Goal: Transaction & Acquisition: Book appointment/travel/reservation

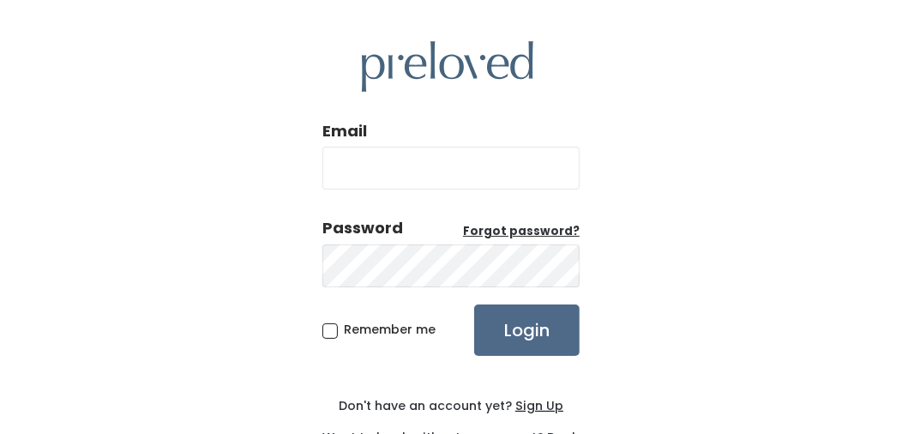
type input "a_favoriti@yahoo.com"
click at [344, 331] on span "Remember me" at bounding box center [390, 329] width 92 height 17
click at [344, 331] on input "Remember me" at bounding box center [349, 326] width 11 height 11
checkbox input "true"
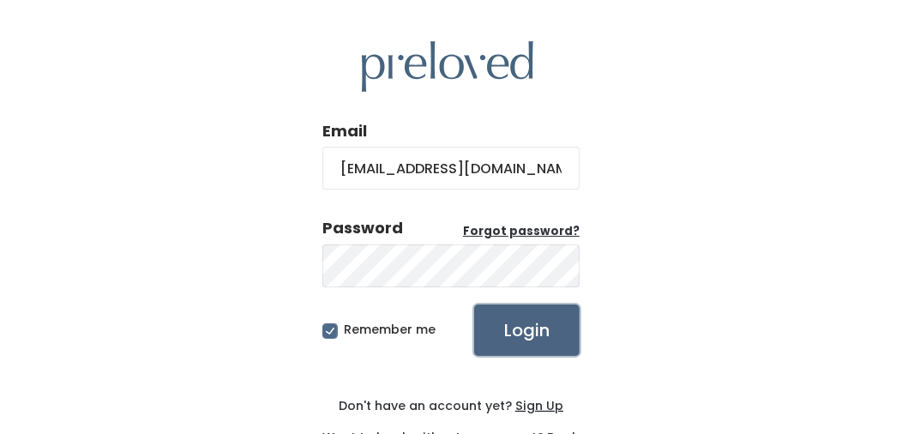
click at [539, 323] on input "Login" at bounding box center [526, 329] width 105 height 51
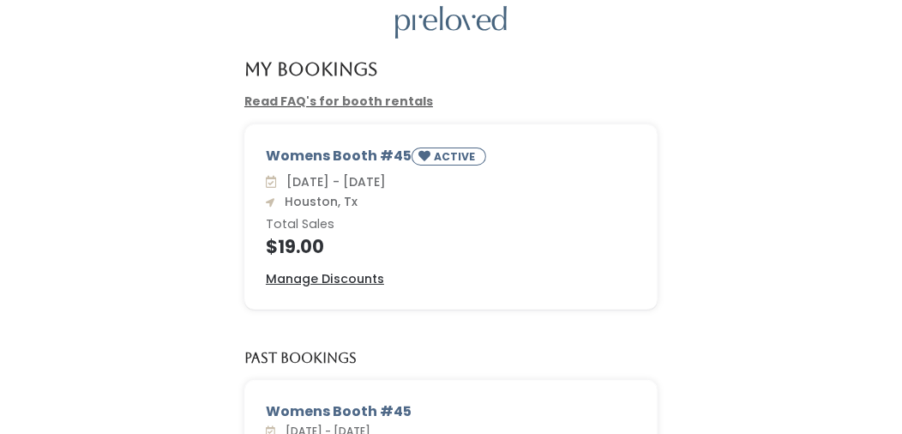
scroll to position [171, 0]
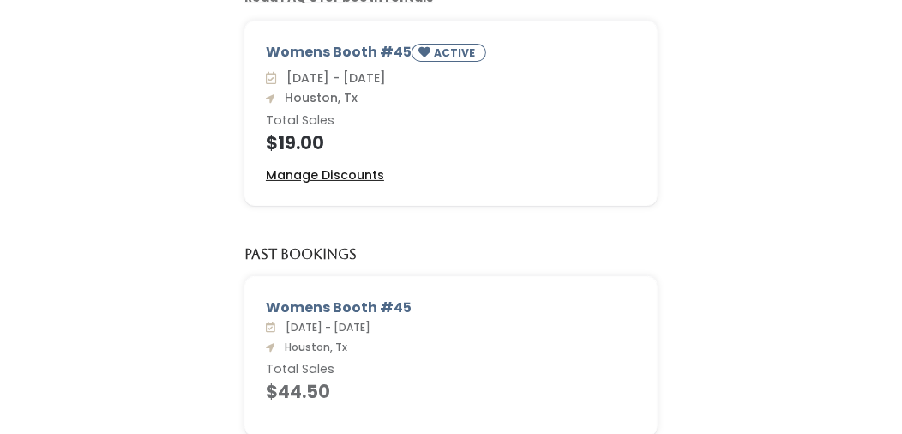
click at [331, 173] on u "Manage Discounts" at bounding box center [325, 174] width 118 height 17
click at [678, 139] on div "Womens Booth #45 ACTIVE Sat. Aug 23 - Fri. Aug 29 Houston, Tx Total Sales $19.0…" at bounding box center [451, 124] width 868 height 206
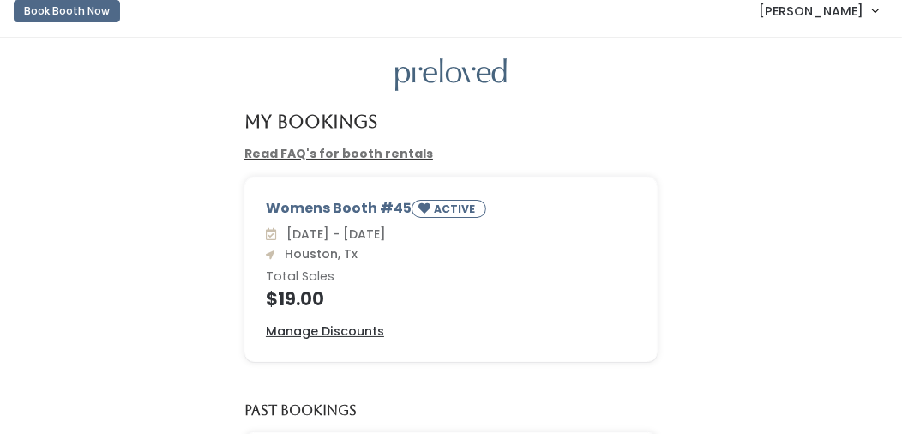
scroll to position [0, 0]
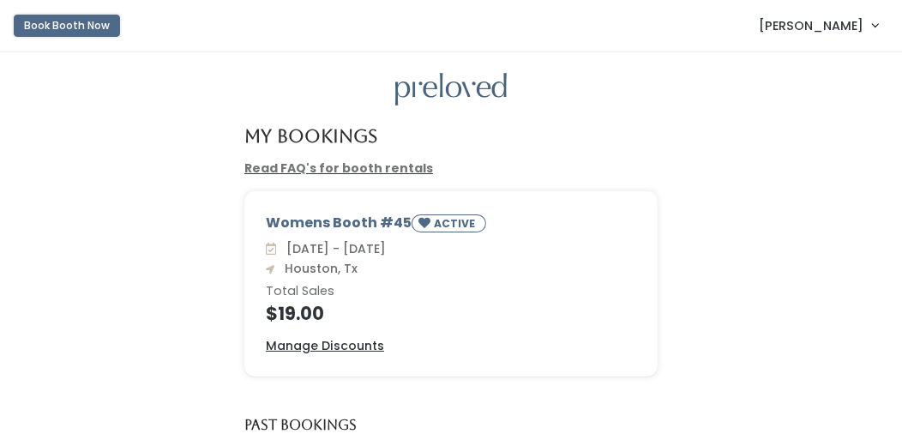
click at [68, 24] on button "Book Booth Now" at bounding box center [67, 26] width 106 height 22
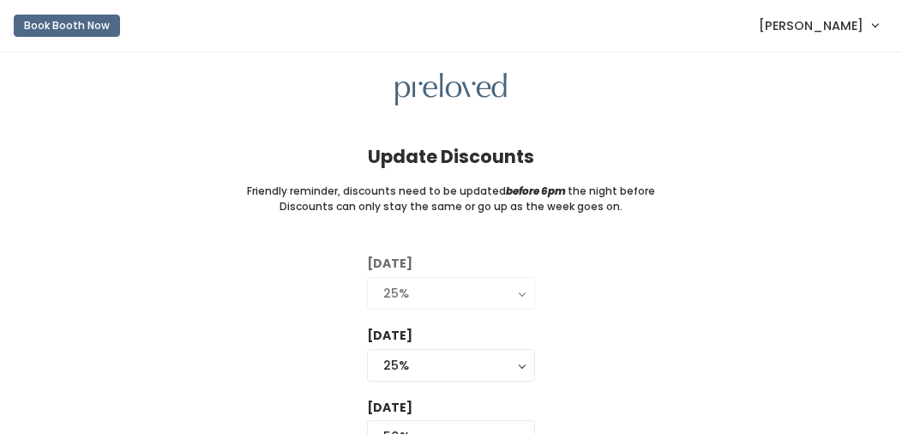
scroll to position [171, 0]
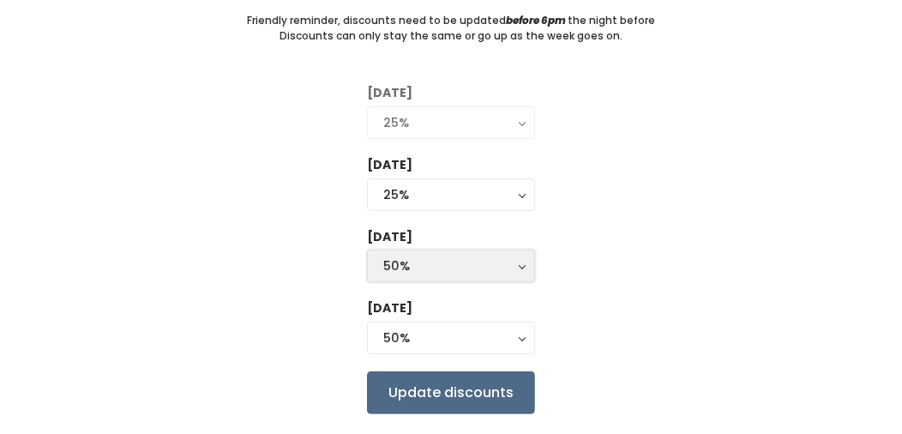
click at [472, 264] on div "50%" at bounding box center [450, 265] width 135 height 19
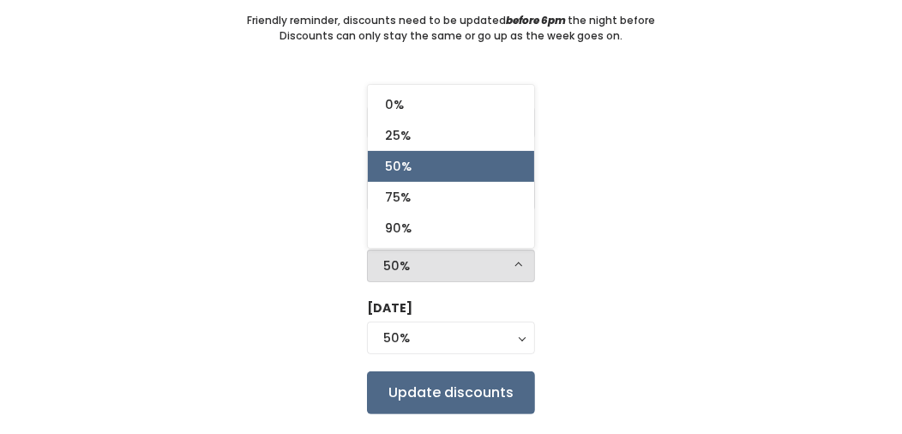
click at [472, 264] on div "50%" at bounding box center [450, 265] width 135 height 19
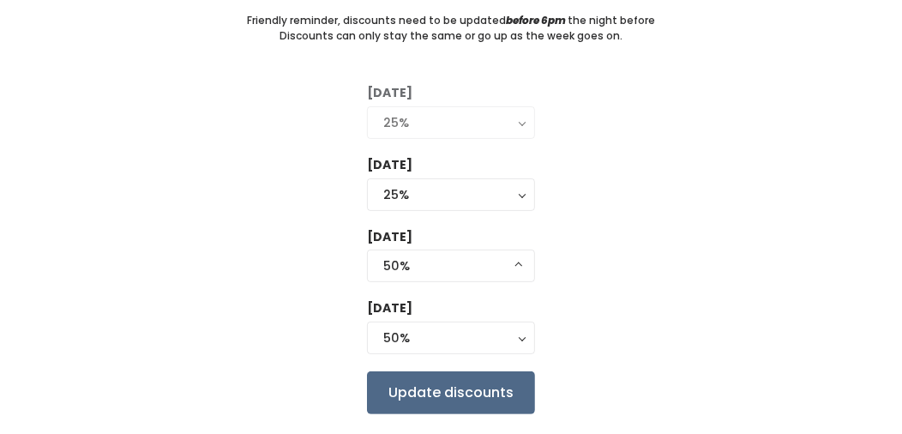
click at [611, 226] on div "Tuesday 0% 25% 50% 75% 90% 25% Wednesday 0% 25% 50% 75% 90% 25% Thursday 0% 25%…" at bounding box center [450, 248] width 847 height 329
click at [471, 195] on div "25%" at bounding box center [450, 194] width 135 height 19
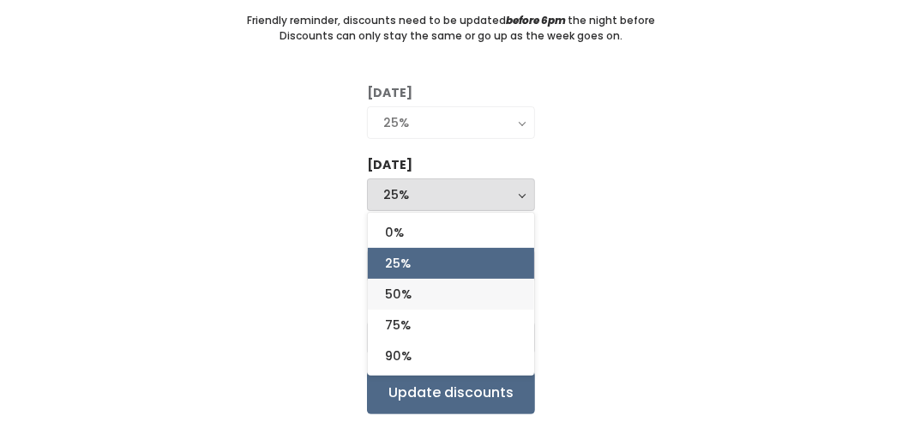
click at [412, 288] on span "50%" at bounding box center [398, 294] width 27 height 19
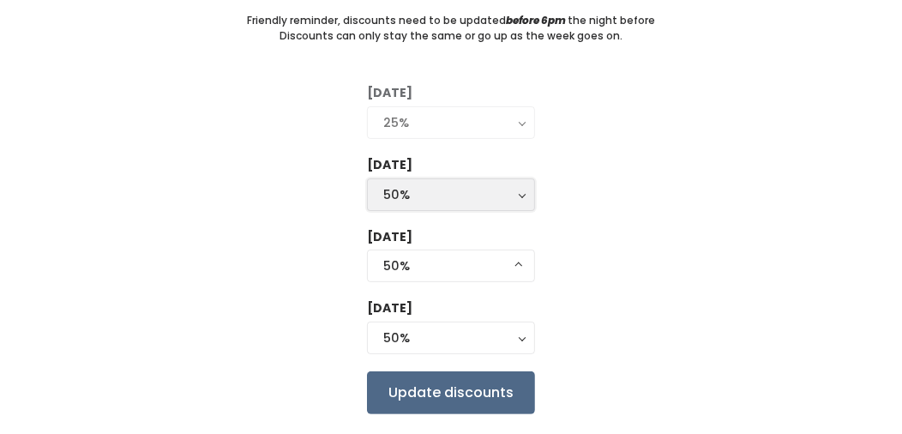
click at [449, 198] on div "50%" at bounding box center [450, 194] width 135 height 19
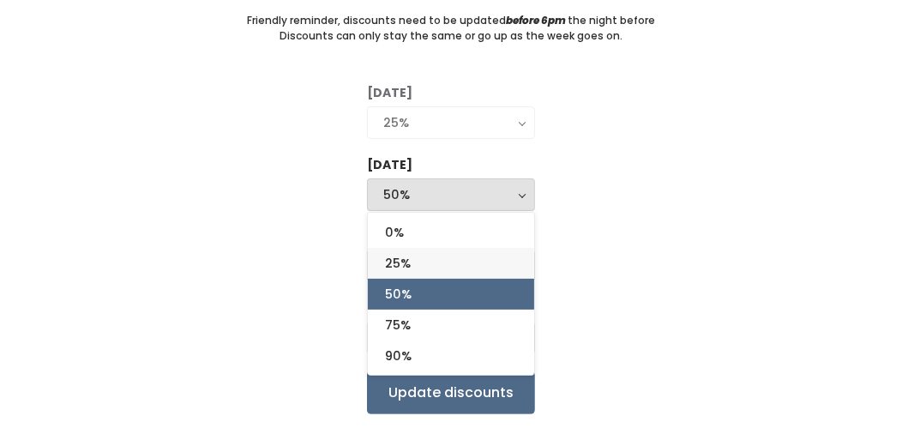
click at [401, 263] on span "25%" at bounding box center [398, 263] width 26 height 19
select select "25%"
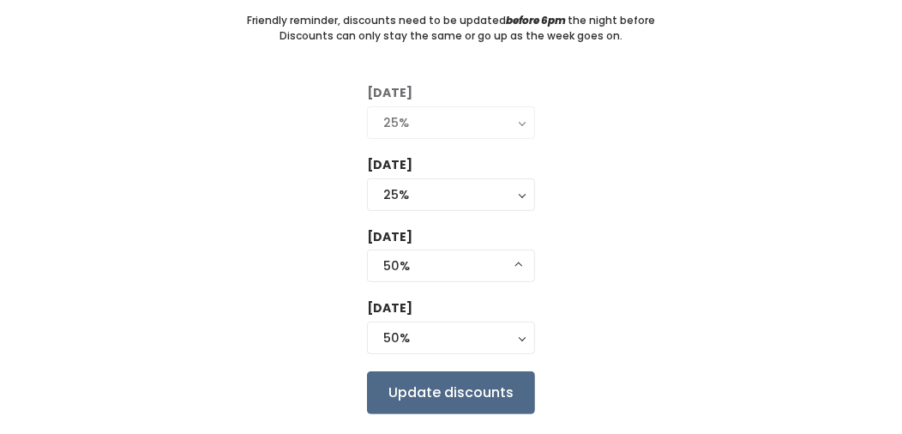
click at [598, 263] on div "Tuesday 0% 25% 50% 75% 90% 25% Wednesday 0% 25% 50% 75% 90% 25% 0% 25% 50% 75% …" at bounding box center [450, 248] width 847 height 329
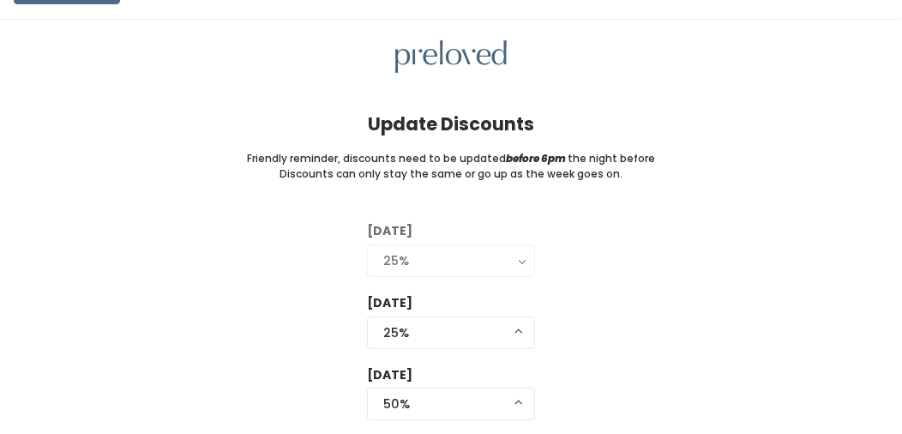
scroll to position [0, 0]
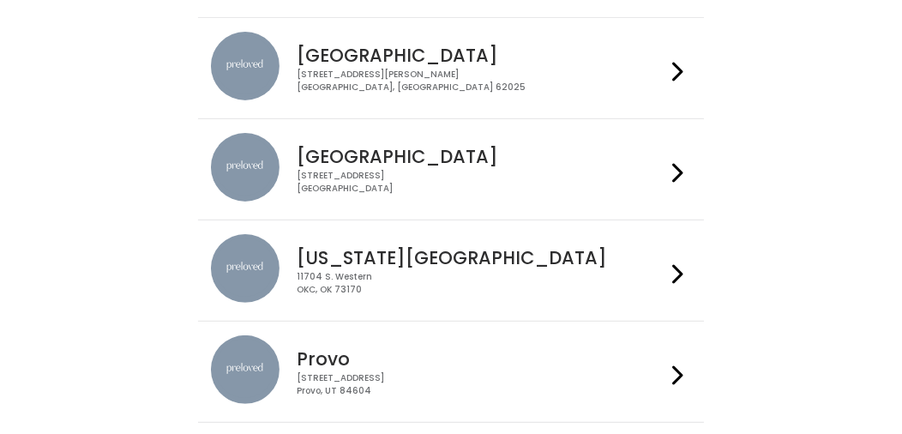
scroll to position [257, 0]
click at [480, 169] on div "3903 N Braeswood Blvd Houston, TX 77025" at bounding box center [481, 181] width 369 height 25
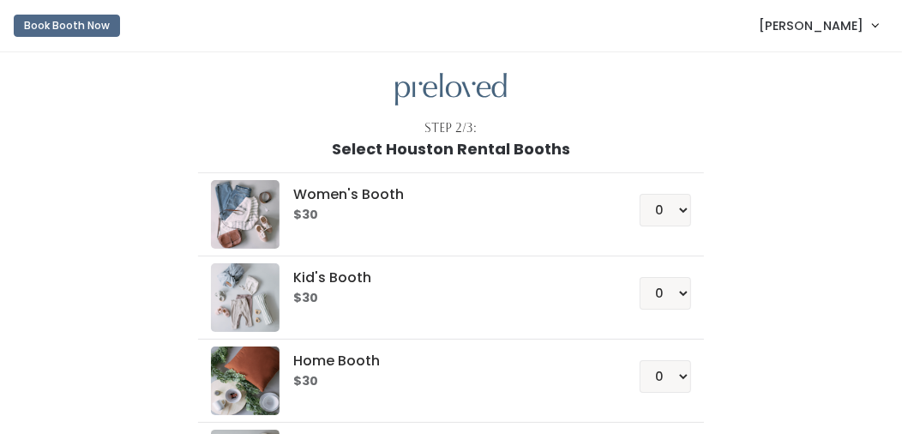
scroll to position [85, 0]
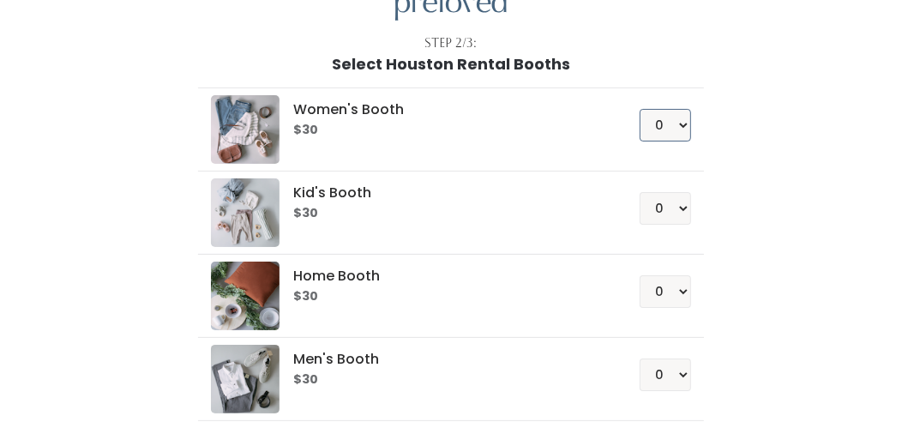
click at [681, 124] on select "0 1 2 3 4" at bounding box center [665, 125] width 51 height 33
select select "1"
click at [641, 109] on select "0 1 2 3 4" at bounding box center [665, 125] width 51 height 33
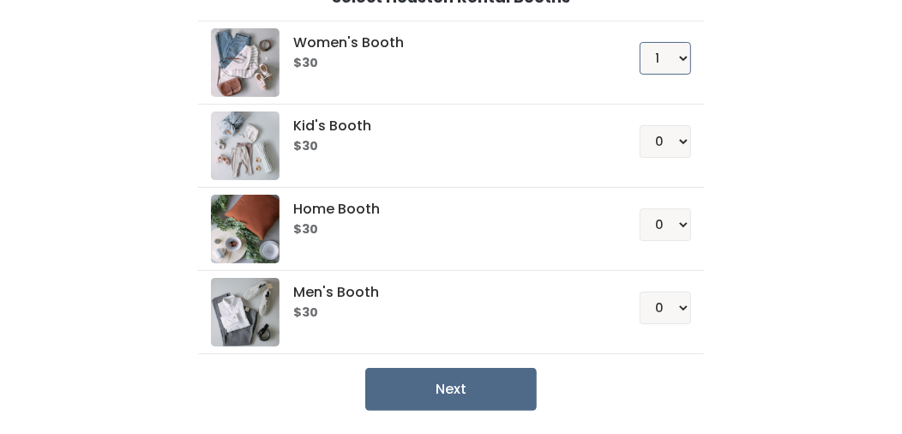
scroll to position [209, 0]
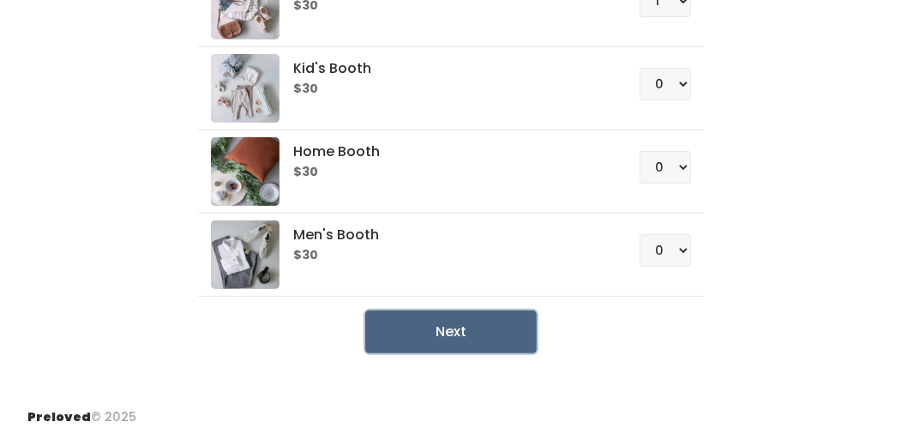
click at [448, 330] on button "Next" at bounding box center [450, 331] width 171 height 43
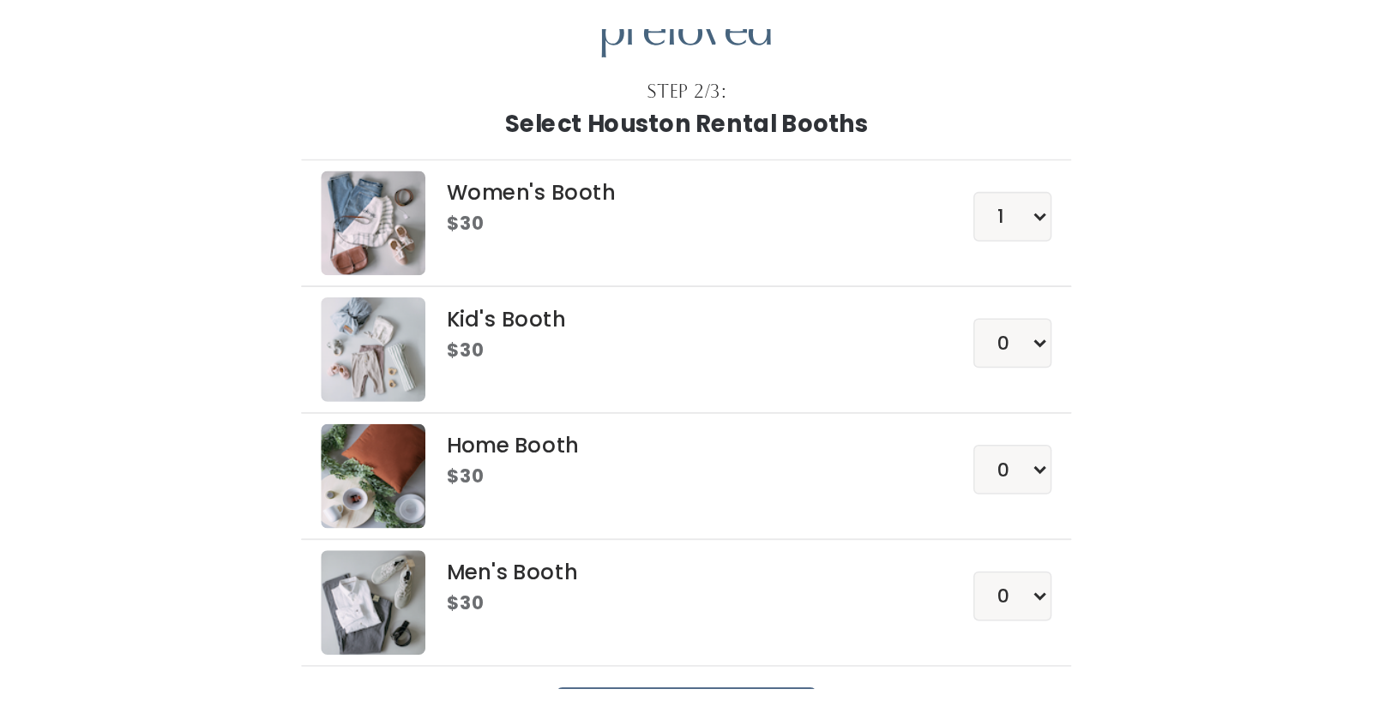
scroll to position [0, 0]
